Goal: Information Seeking & Learning: Understand process/instructions

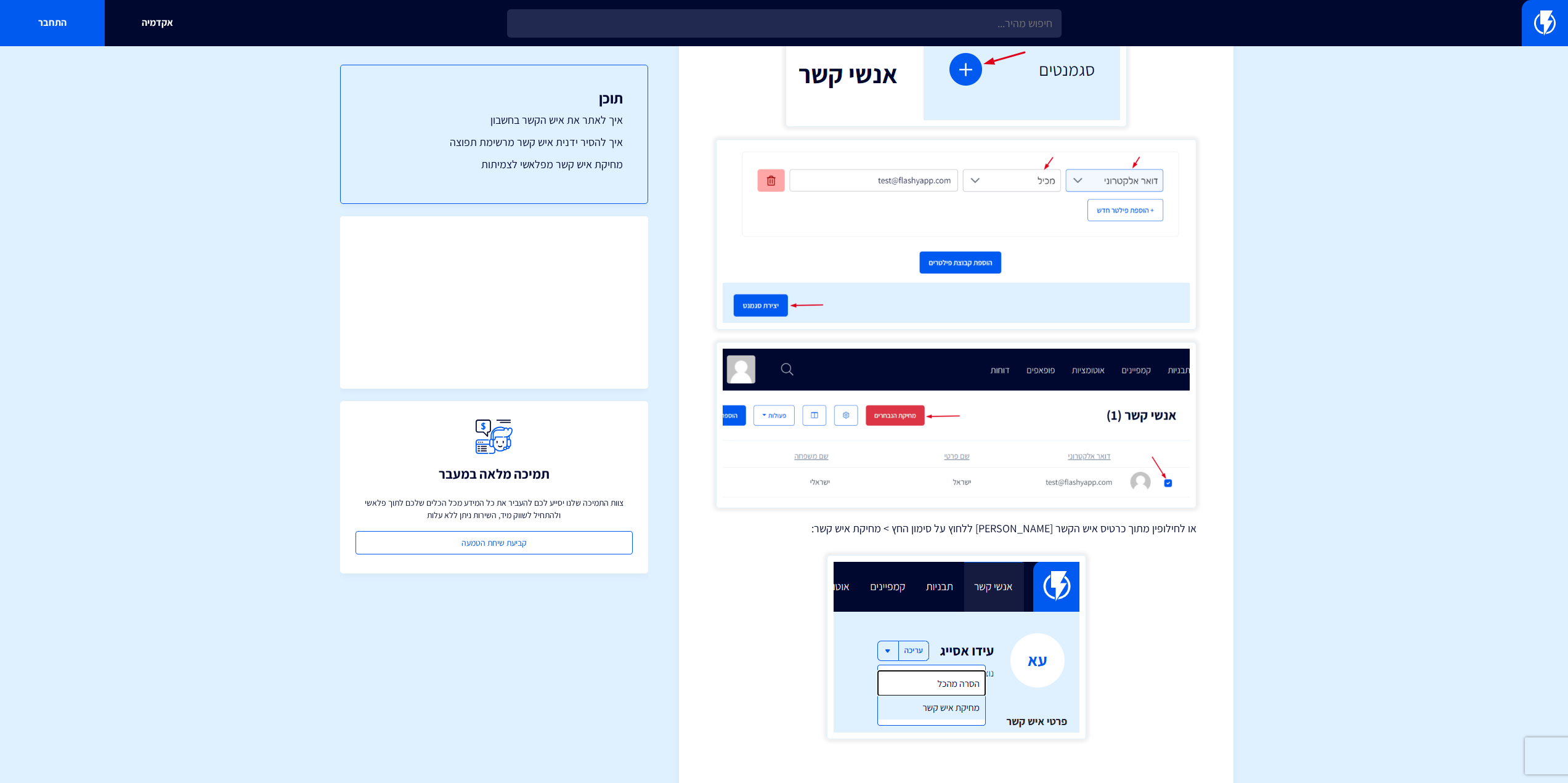
scroll to position [2982, 0]
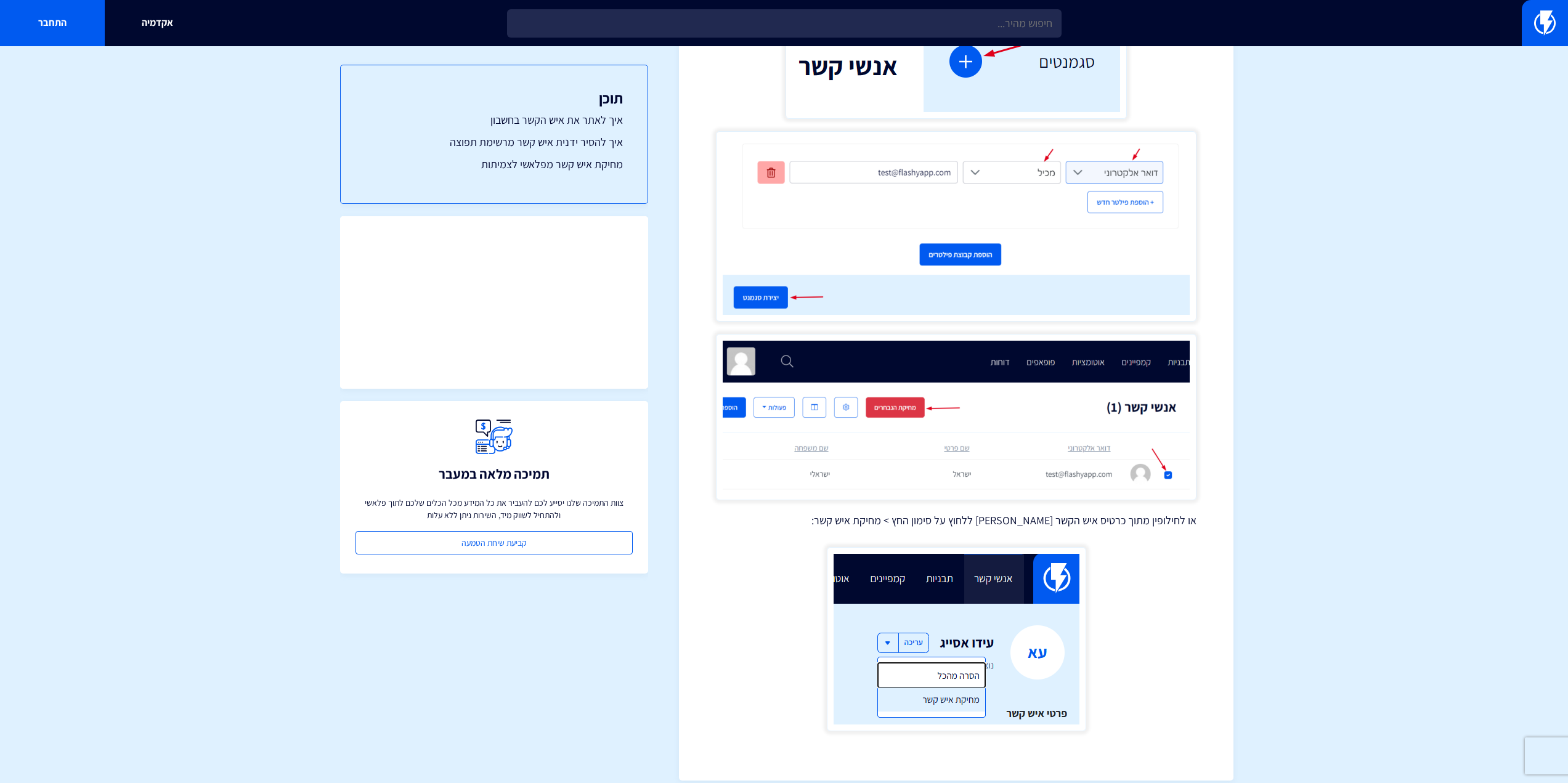
click at [1079, 512] on p "או לחילופין מתוך כרטיס איש הקשר [PERSON_NAME] ללחוץ על סימון החץ > מחיקת איש קש…" at bounding box center [956, 520] width 480 height 16
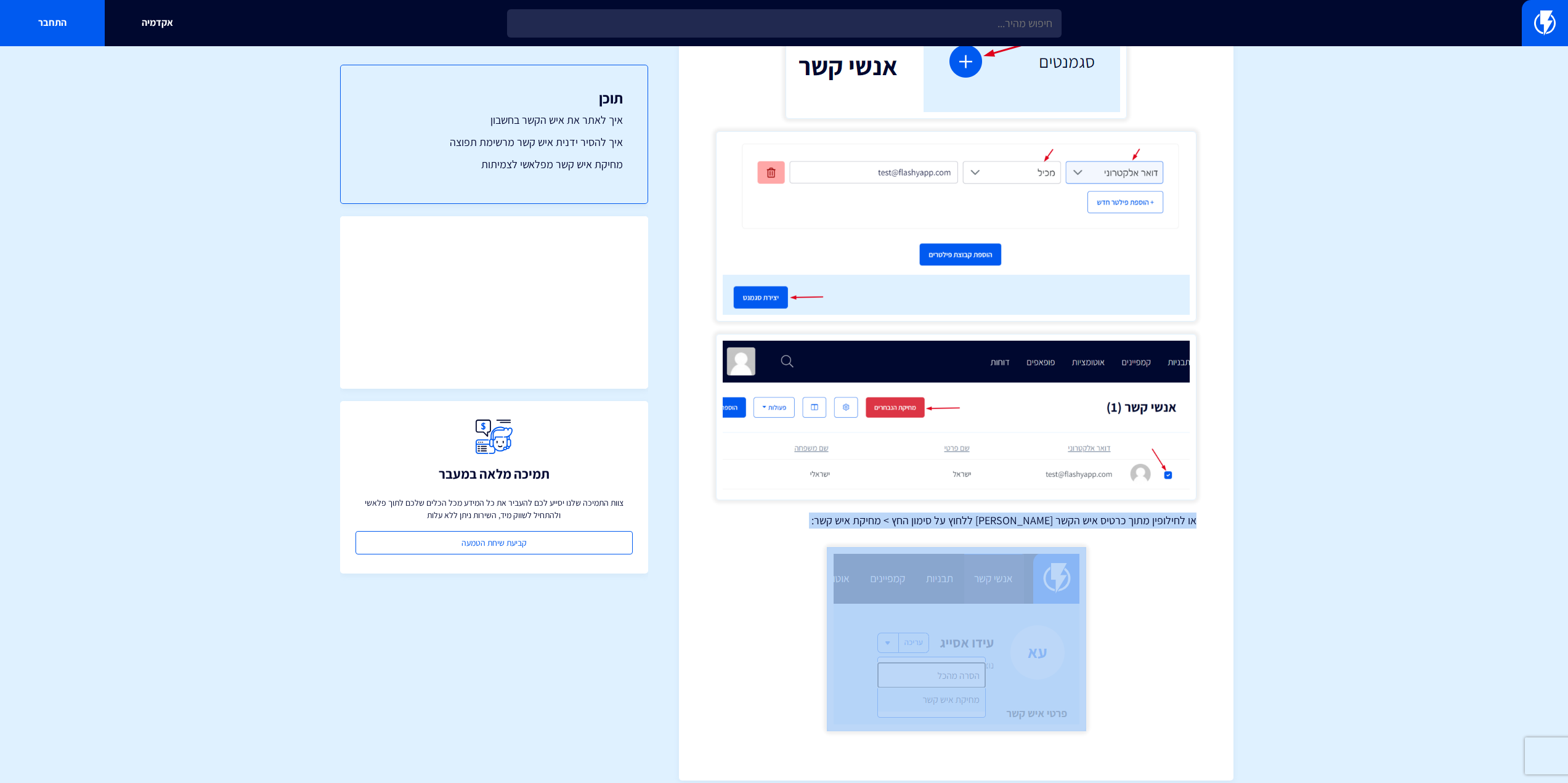
click at [1079, 512] on p "או לחילופין מתוך כרטיס איש הקשר [PERSON_NAME] ללחוץ על סימון החץ > מחיקת איש קש…" at bounding box center [956, 520] width 480 height 16
click at [1053, 512] on p "או לחילופין מתוך כרטיס איש הקשר [PERSON_NAME] ללחוץ על סימון החץ > מחיקת איש קש…" at bounding box center [956, 520] width 480 height 16
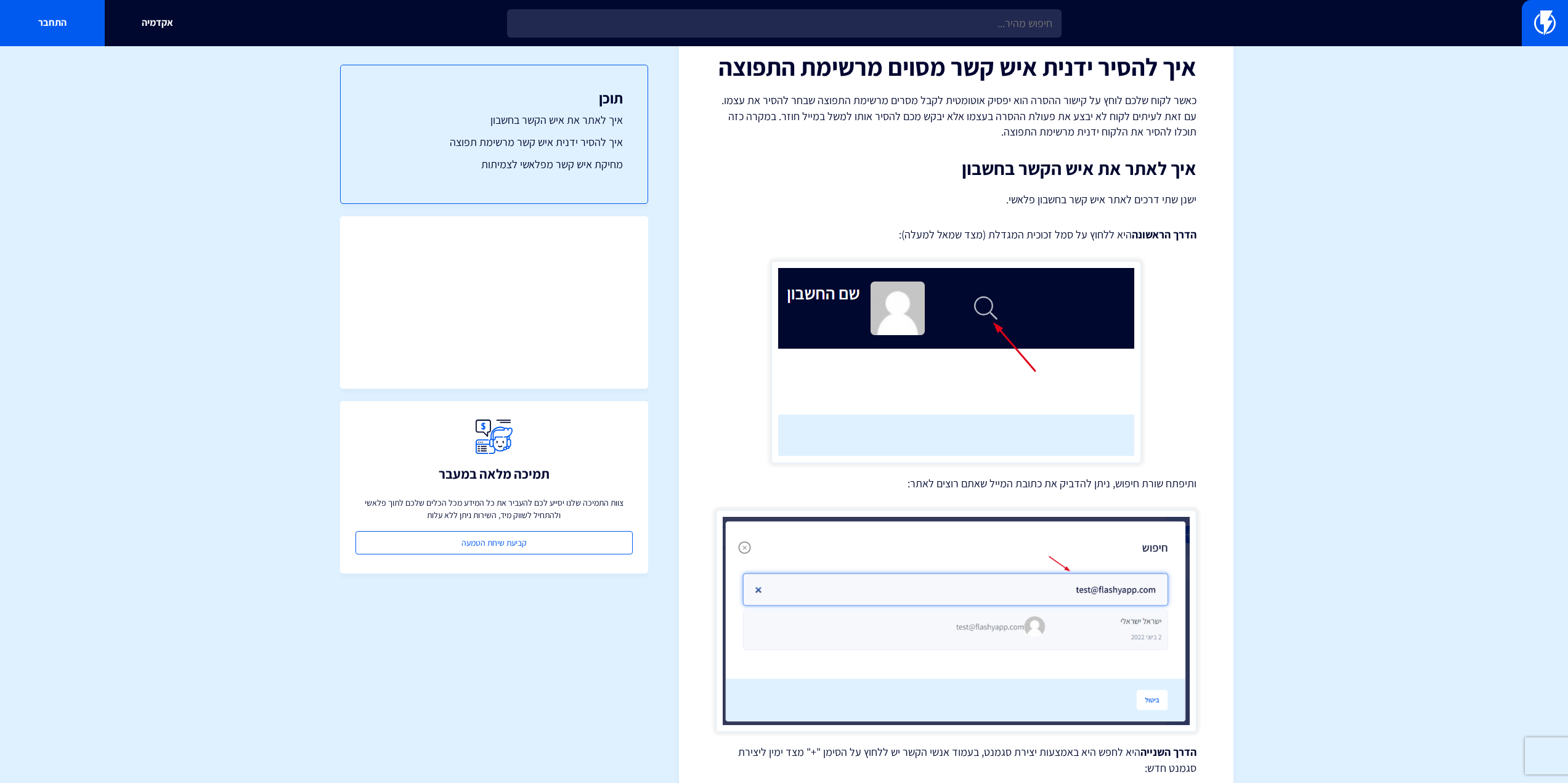
scroll to position [0, 0]
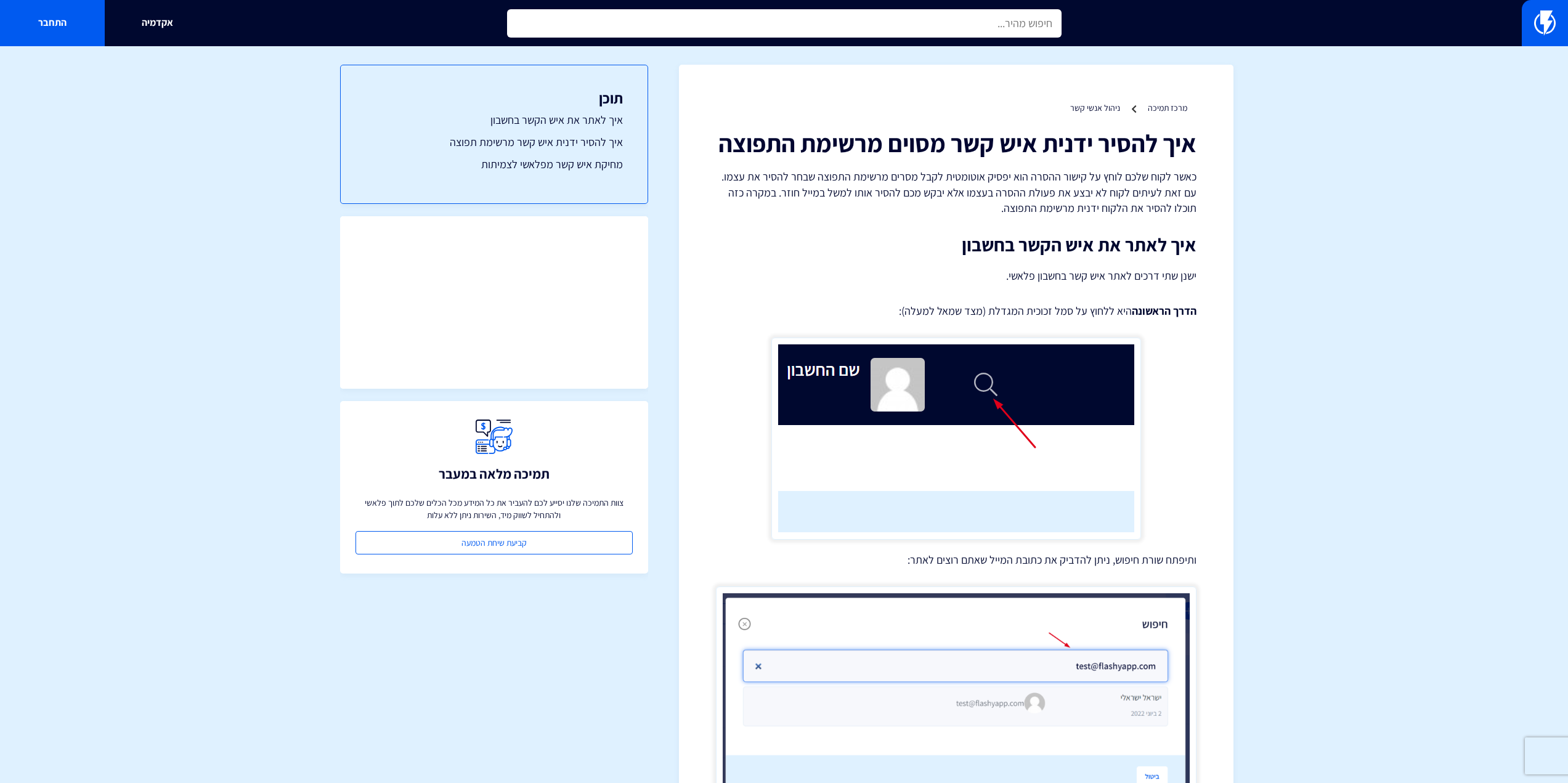
click at [899, 37] on input "text" at bounding box center [784, 24] width 555 height 29
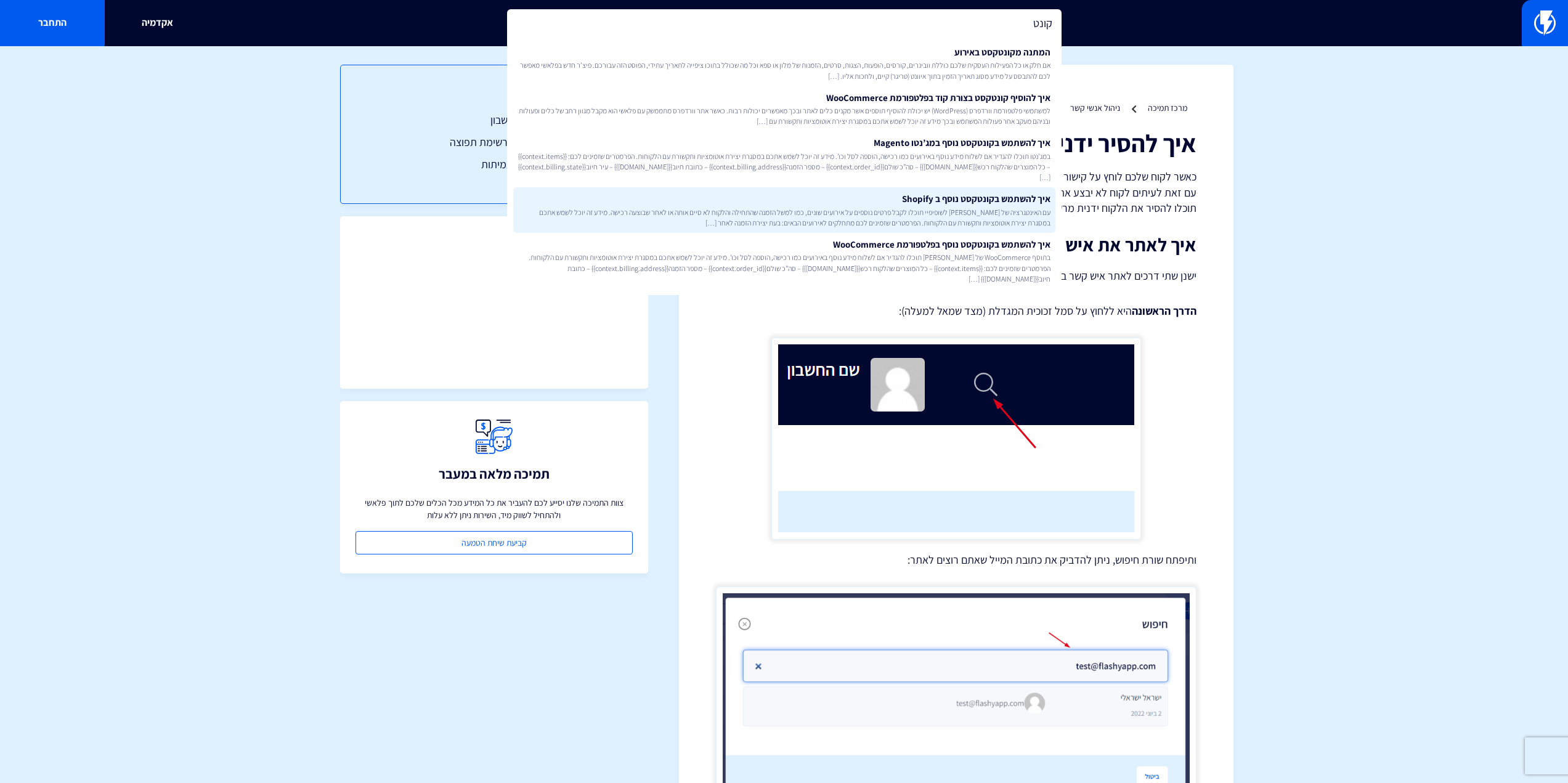
type input "קונט"
click at [927, 193] on link "איך להשתמש בקונטקסט נוסף ב Shopify עם האינטגרציה של פלאשי לשופיפיי תוכלו לקבל פ…" at bounding box center [784, 210] width 542 height 45
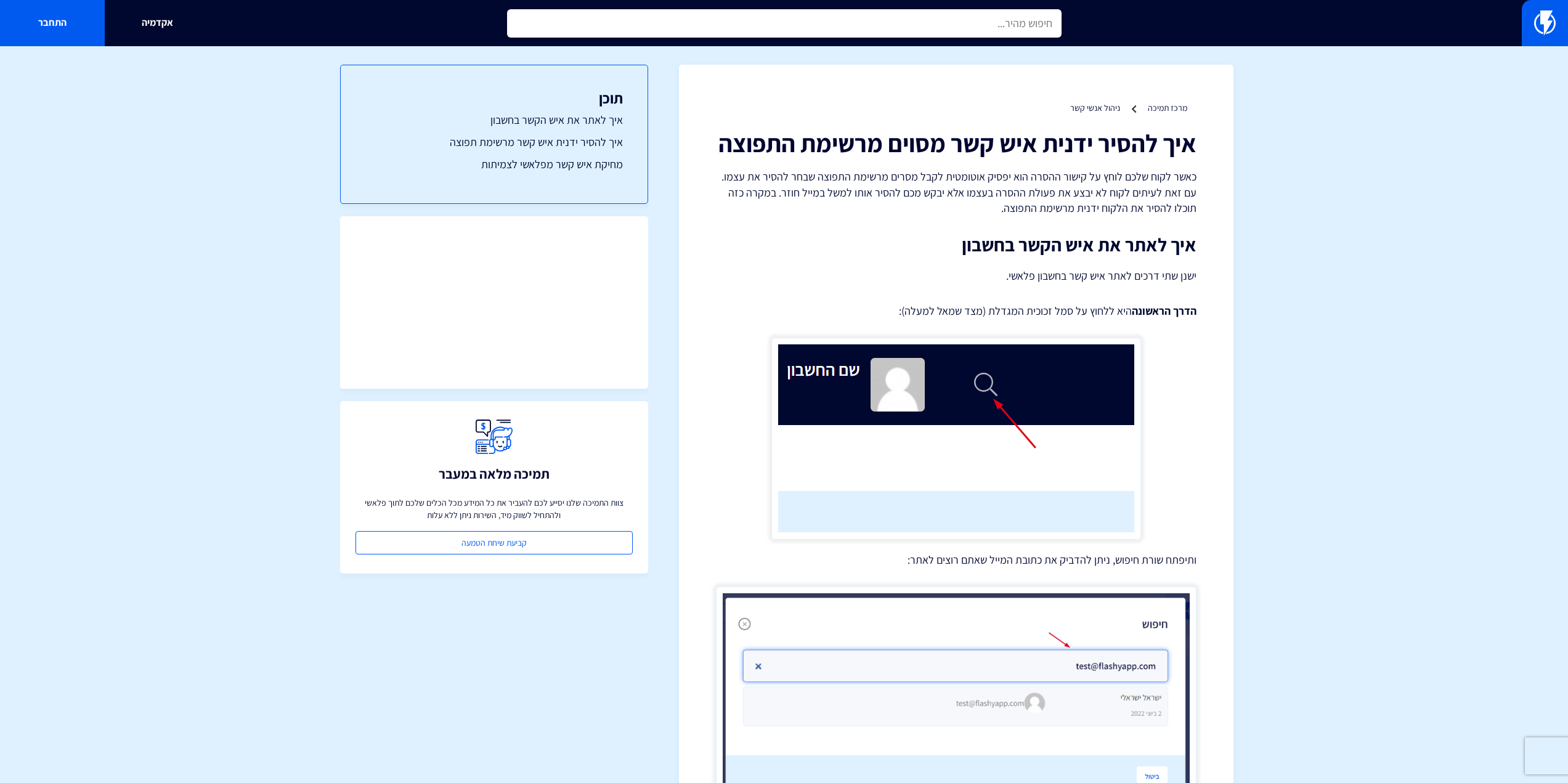
click at [950, 26] on input "text" at bounding box center [784, 24] width 555 height 29
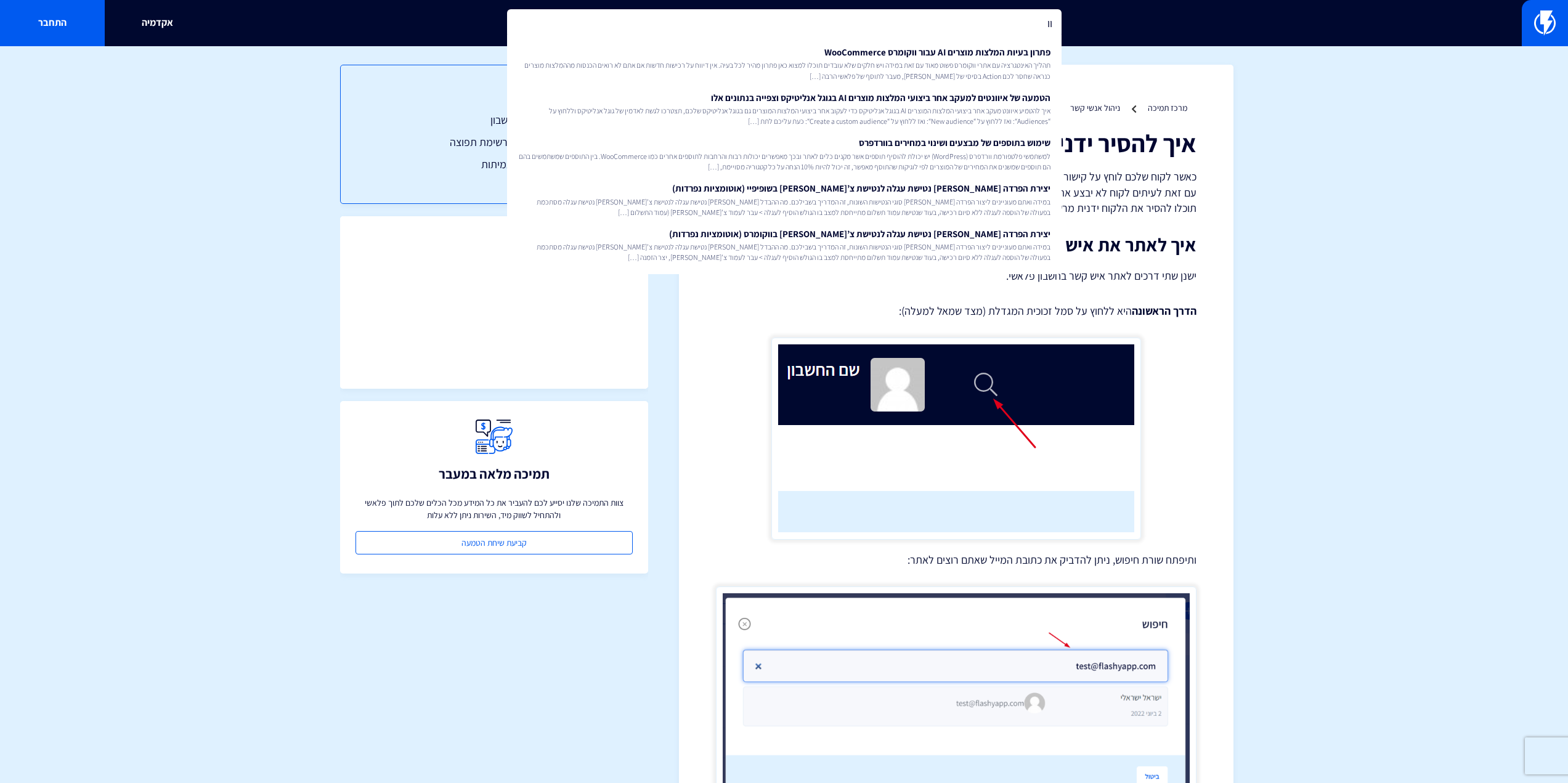
type input "ו"
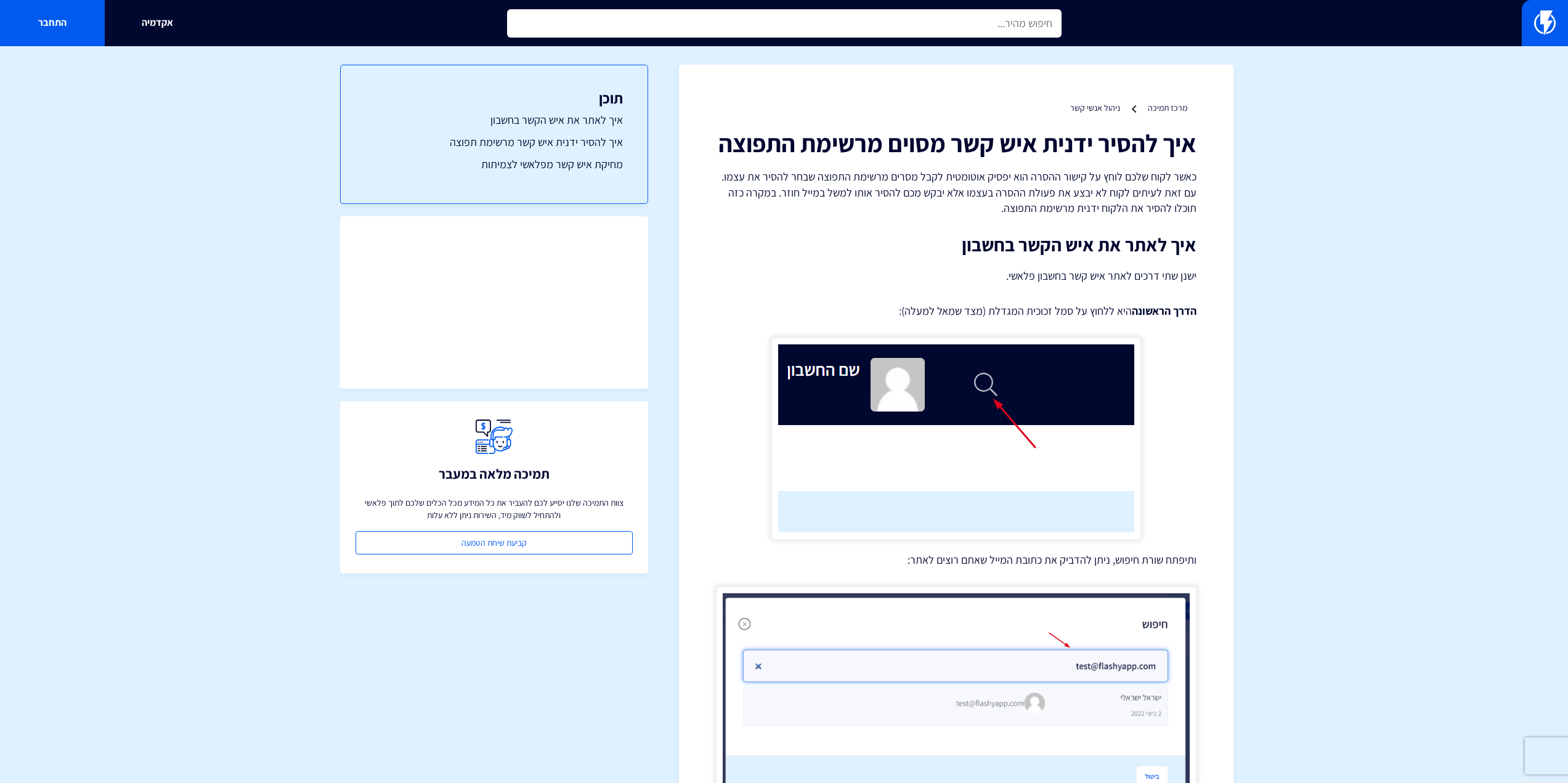
click at [875, 32] on input "text" at bounding box center [784, 24] width 555 height 29
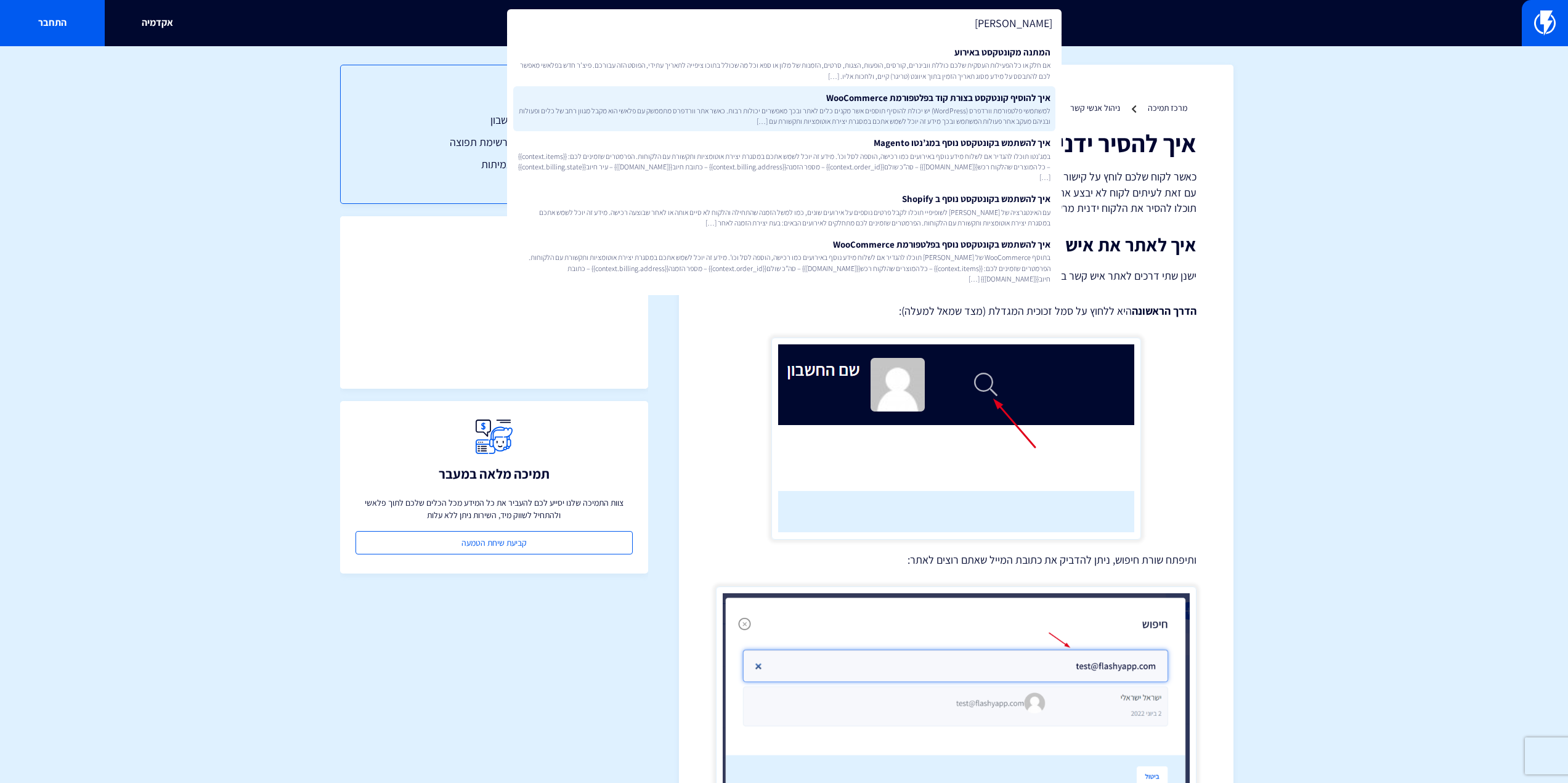
type input "קונטק"
click at [926, 110] on span "למשתמשי פלטפורמת וורדפרס (WordPress) יש יכולת להוסיף תוספים אשר מקנים כלים לאתר…" at bounding box center [784, 116] width 532 height 21
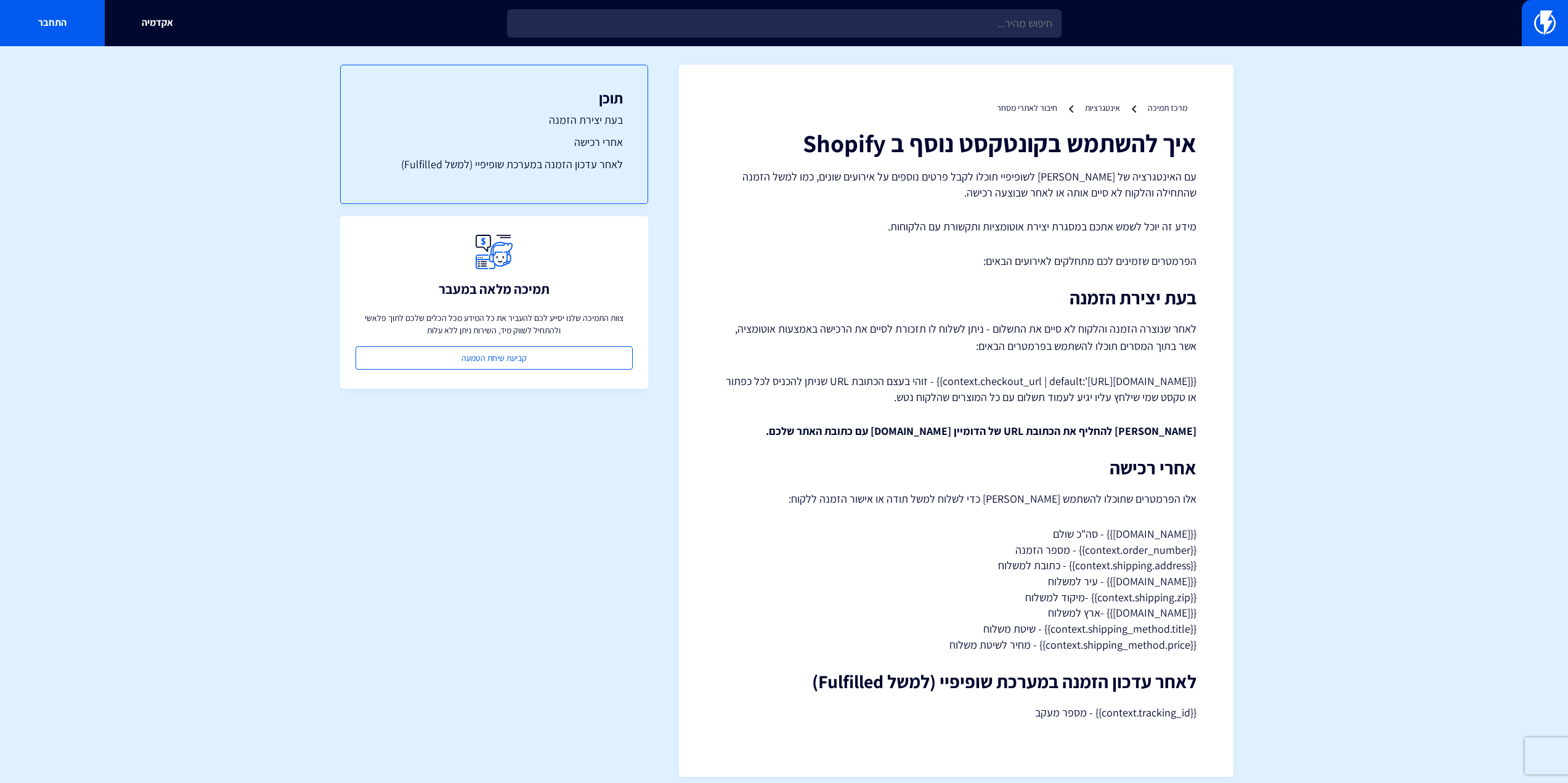
scroll to position [12, 0]
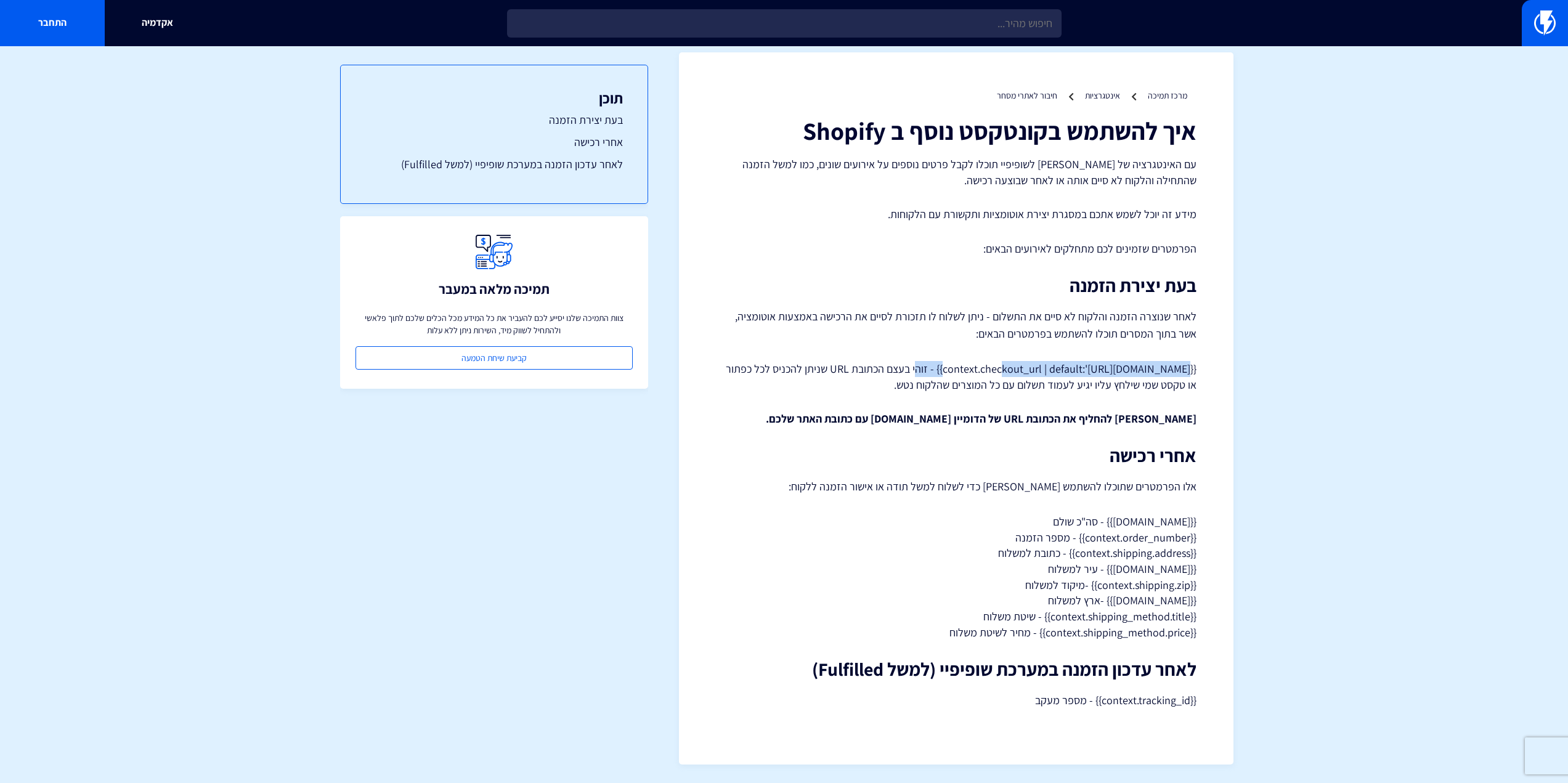
drag, startPoint x: 926, startPoint y: 370, endPoint x: 1007, endPoint y: 367, distance: 81.1
click at [994, 367] on p "{{context.checkout_url | default:'https://domain.com/cart'}} - זוהי בעצם הכתובת…" at bounding box center [956, 376] width 480 height 31
click at [1026, 366] on p "{{context.checkout_url | default:'https://domain.com/cart'}} - זוהי בעצם הכתובת…" at bounding box center [956, 376] width 480 height 31
drag, startPoint x: 1032, startPoint y: 366, endPoint x: 922, endPoint y: 367, distance: 110.0
click at [922, 367] on p "{{context.checkout_url | default:'https://domain.com/cart'}} - זוהי בעצם הכתובת…" at bounding box center [956, 376] width 480 height 31
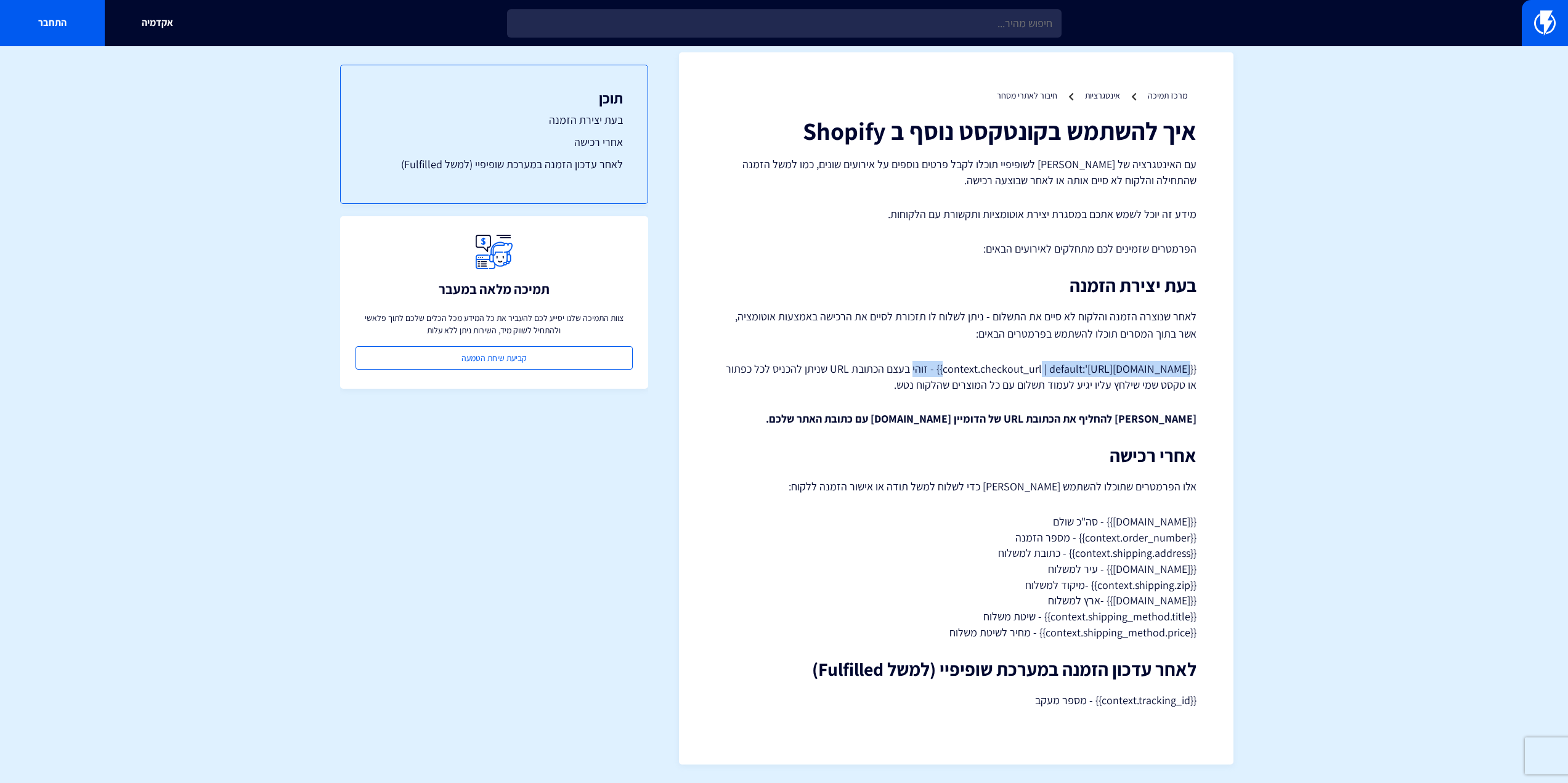
click at [923, 366] on p "{{context.checkout_url | default:'https://domain.com/cart'}} - זוהי בעצם הכתובת…" at bounding box center [956, 376] width 480 height 31
click at [1167, 492] on p "אלו הפרמטרים שתוכלו להשתמש בהם כדי לשלוח למשל תודה או אישור הזמנה ללקוח:" at bounding box center [956, 487] width 480 height 18
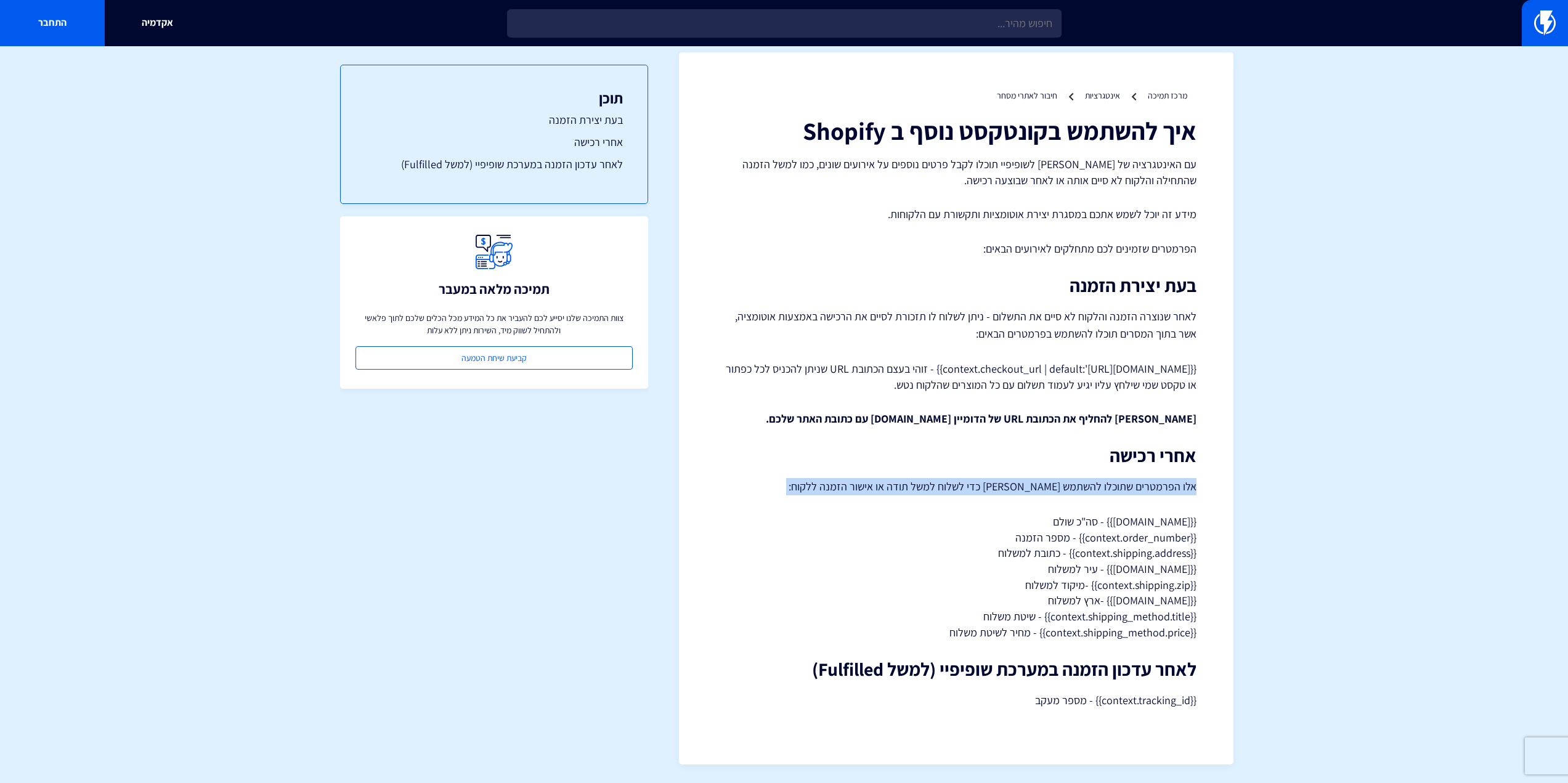
click at [1167, 492] on p "אלו הפרמטרים שתוכלו להשתמש בהם כדי לשלוח למשל תודה או אישור הזמנה ללקוח:" at bounding box center [956, 487] width 480 height 18
click at [1104, 488] on p "אלו הפרמטרים שתוכלו להשתמש בהם כדי לשלוח למשל תודה או אישור הזמנה ללקוח:" at bounding box center [956, 487] width 480 height 18
drag, startPoint x: 1126, startPoint y: 522, endPoint x: 1197, endPoint y: 522, distance: 71.0
click at [1197, 522] on div "מרכז תמיכה אינטגרציות חיבור לאתרי מסחר איך להשתמש בקונטקסט נוסף ב Shopify מידע …" at bounding box center [956, 409] width 555 height 713
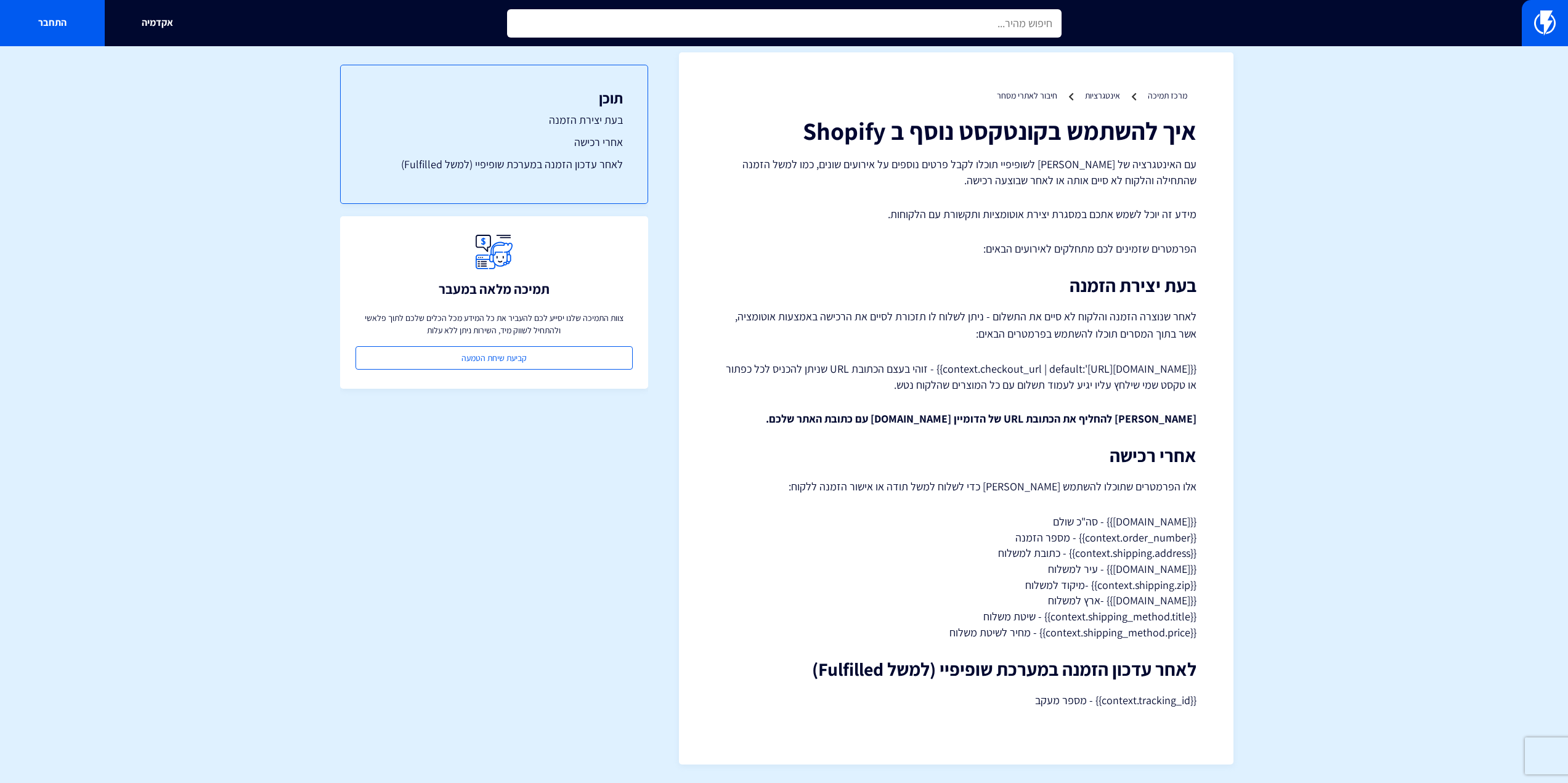
click at [998, 20] on input "text" at bounding box center [784, 24] width 555 height 29
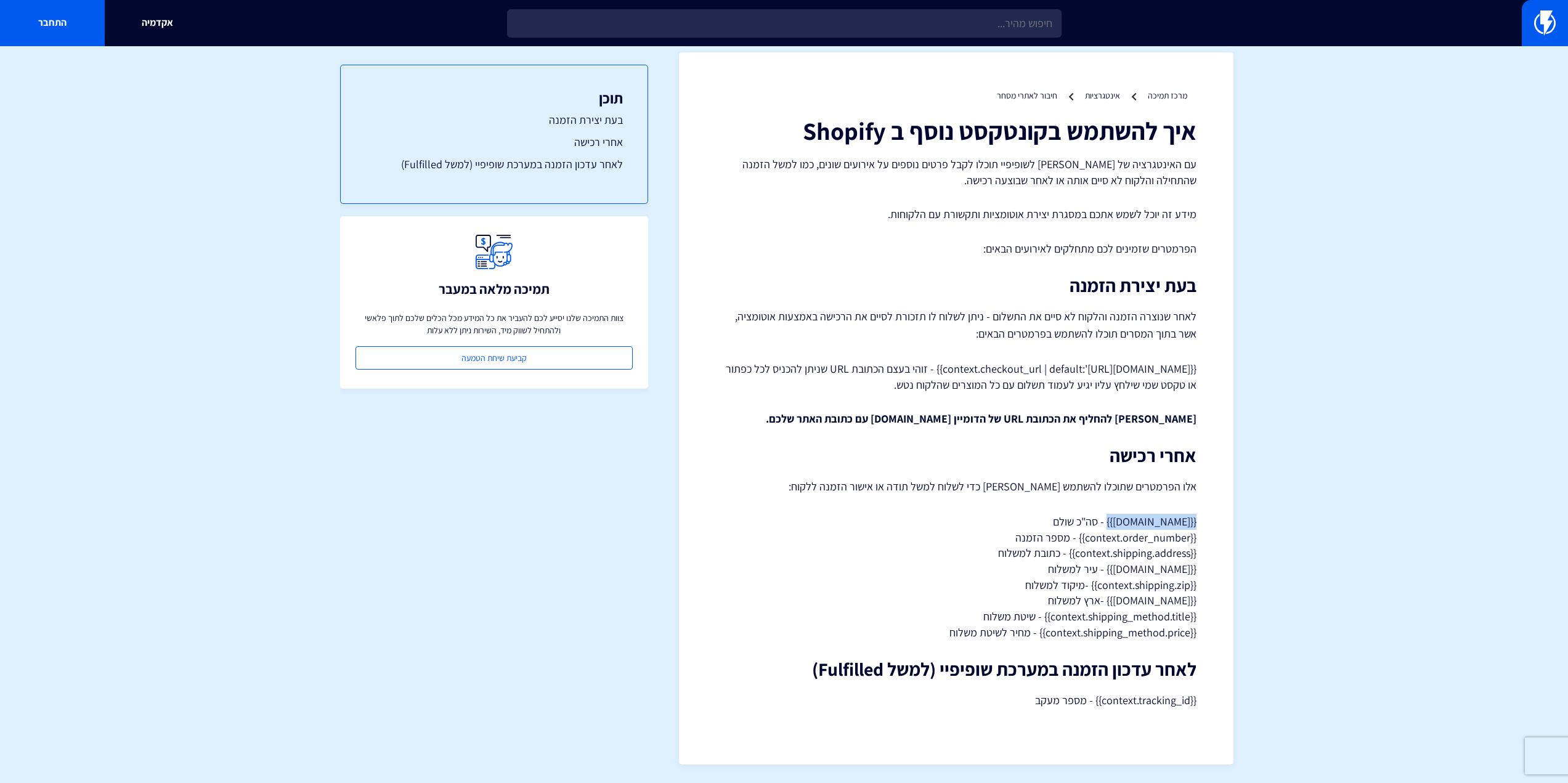
drag, startPoint x: 1126, startPoint y: 522, endPoint x: 1216, endPoint y: 525, distance: 90.0
click at [1216, 525] on div "מרכז תמיכה אינטגרציות חיבור לאתרי מסחר איך להשתמש בקונטקסט נוסף ב Shopify מידע …" at bounding box center [956, 409] width 555 height 713
click at [1190, 450] on h2 "אחרי רכישה" at bounding box center [956, 455] width 480 height 20
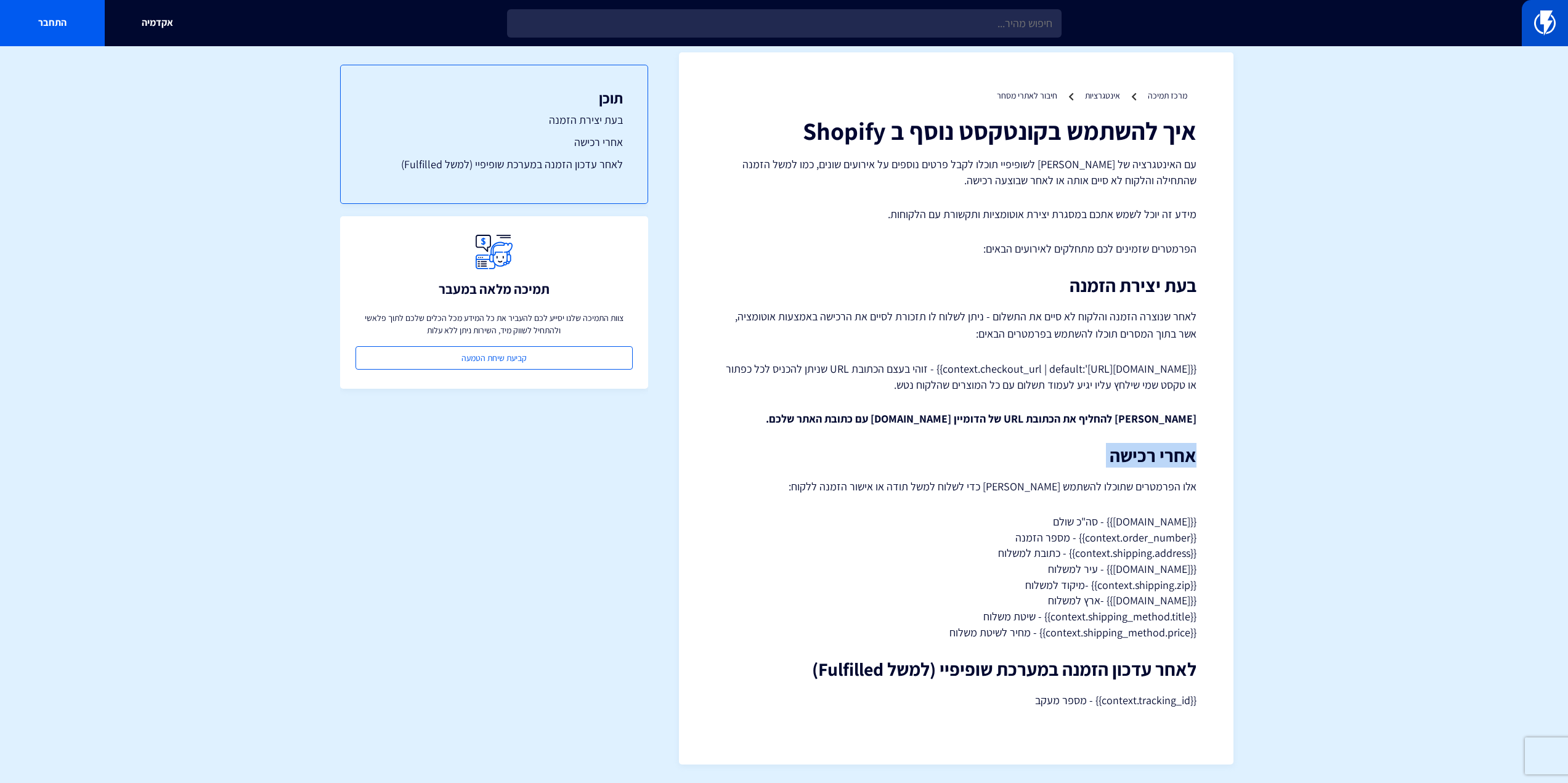
click at [1548, 27] on img at bounding box center [1545, 22] width 22 height 25
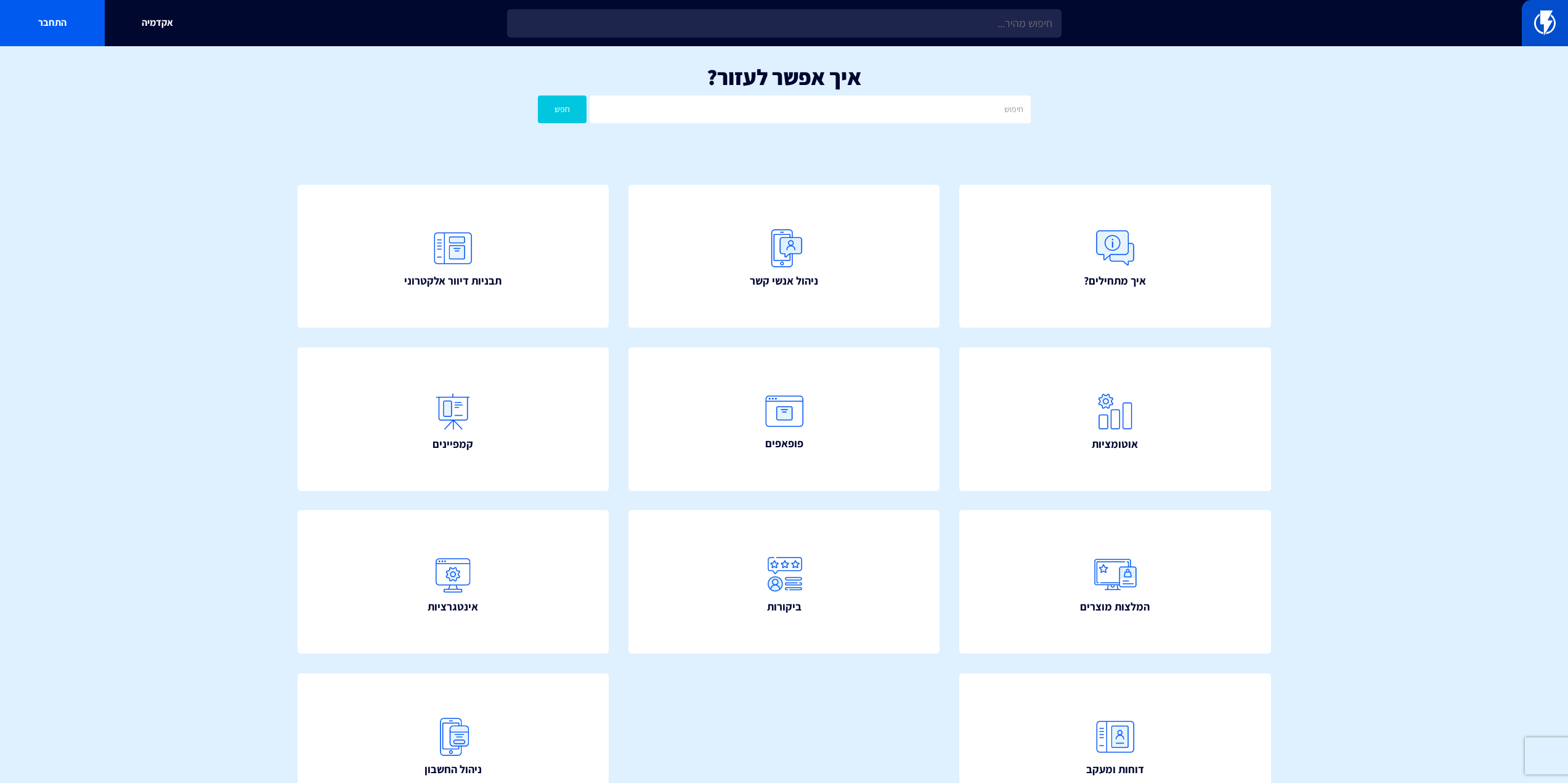
click at [1546, 22] on img at bounding box center [1545, 22] width 22 height 25
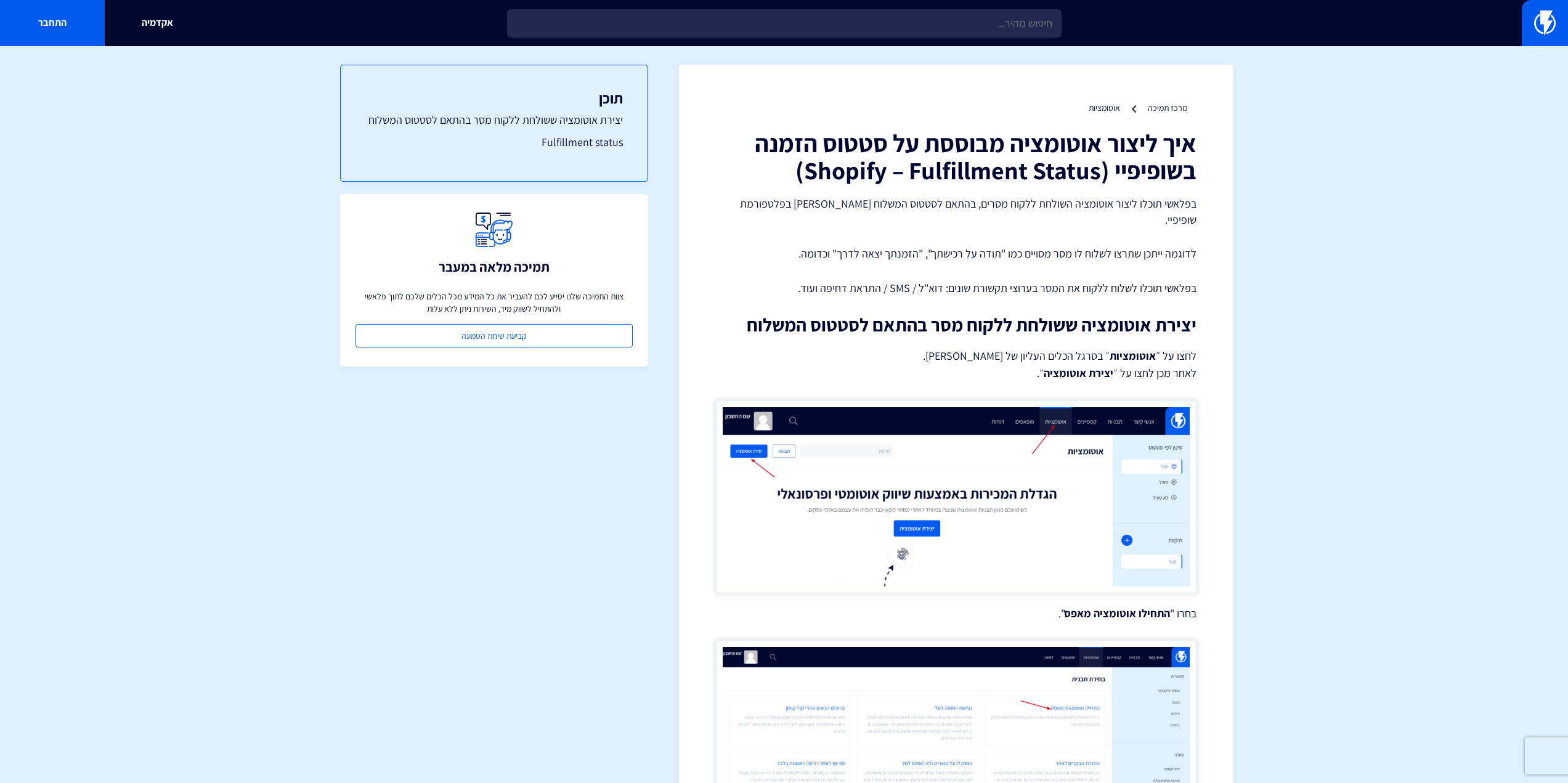
click at [901, 41] on div "אקדמיה התחבר" at bounding box center [784, 23] width 1568 height 46
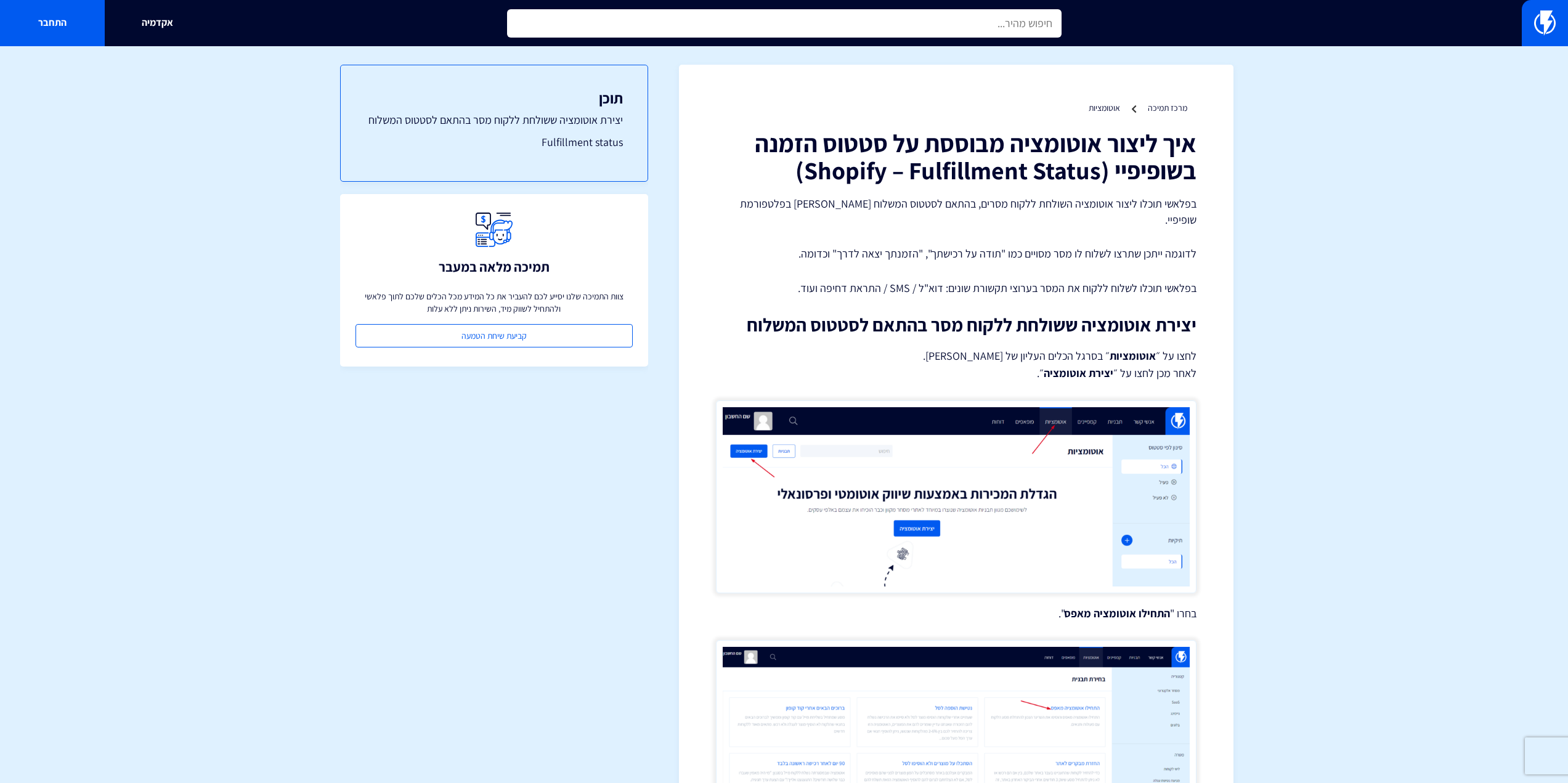
click at [907, 29] on input "text" at bounding box center [784, 24] width 555 height 29
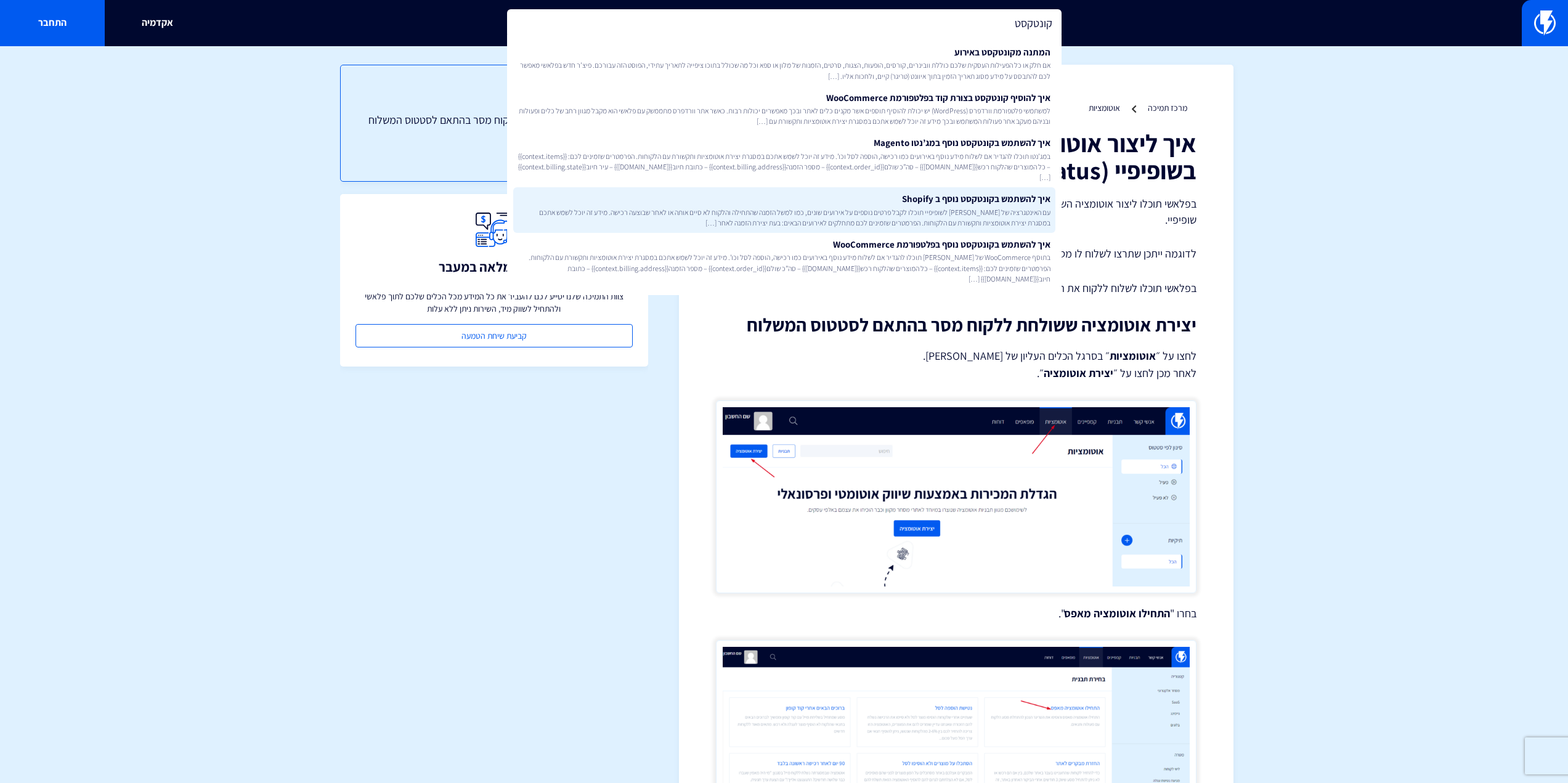
type input "קונטקסט"
drag, startPoint x: 950, startPoint y: 201, endPoint x: 1041, endPoint y: 108, distance: 130.1
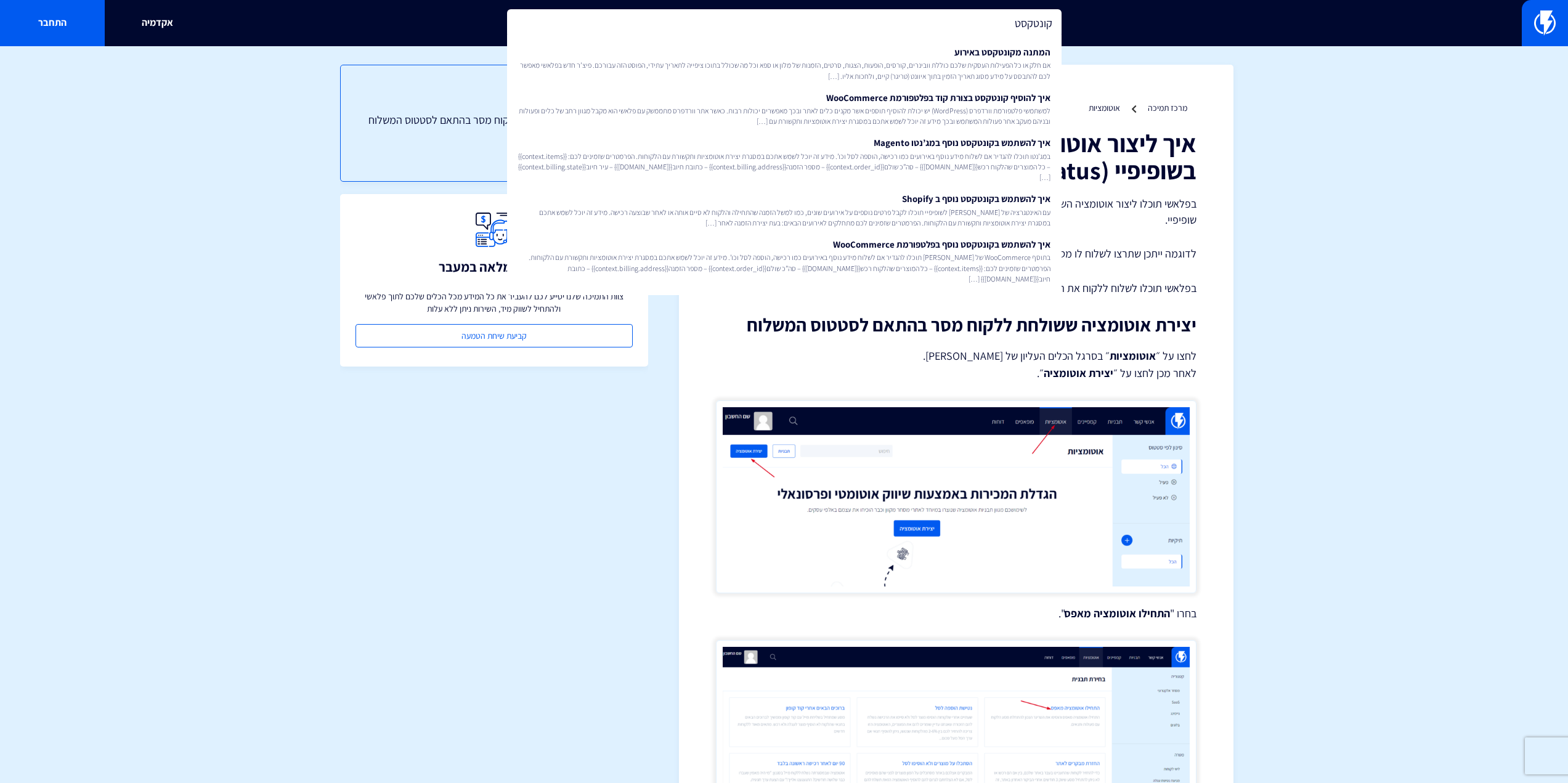
click at [950, 201] on link "איך להשתמש בקונטקסט נוסף ב Shopify עם האינטגרציה של פלאשי לשופיפיי תוכלו לקבל פ…" at bounding box center [784, 210] width 542 height 45
